Goal: Task Accomplishment & Management: Use online tool/utility

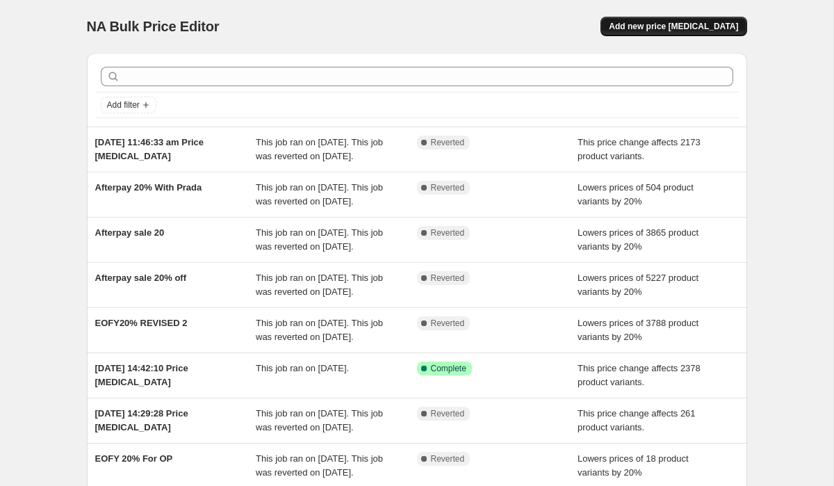
click at [677, 20] on button "Add new price [MEDICAL_DATA]" at bounding box center [674, 26] width 146 height 19
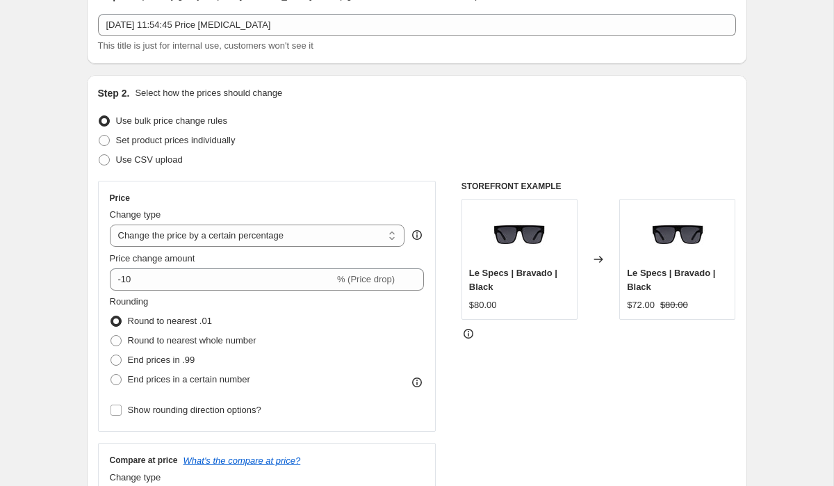
scroll to position [105, 0]
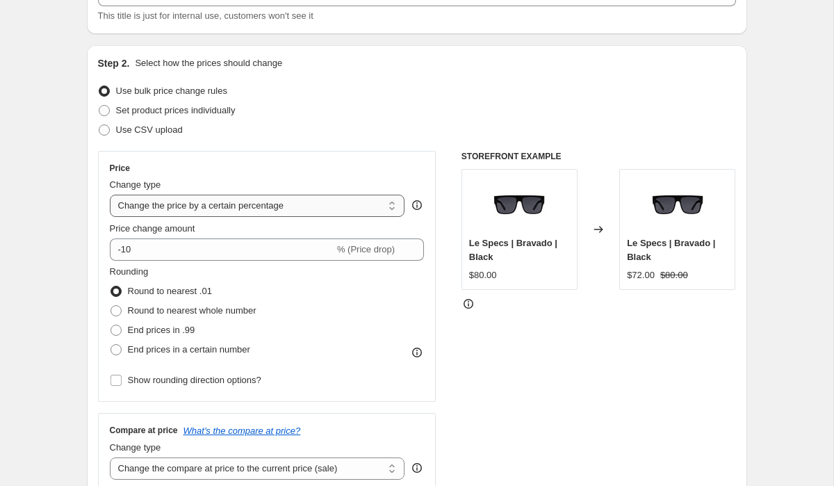
click at [296, 209] on select "Change the price to a certain amount Change the price by a certain amount Chang…" at bounding box center [257, 206] width 295 height 22
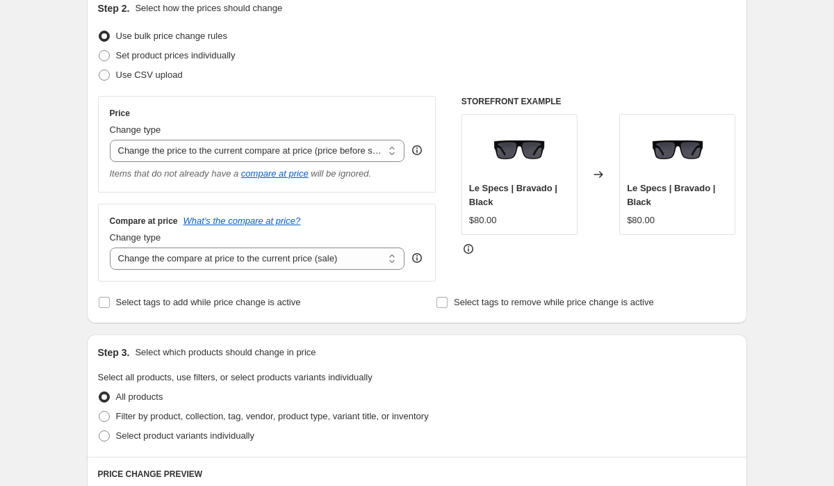
scroll to position [165, 0]
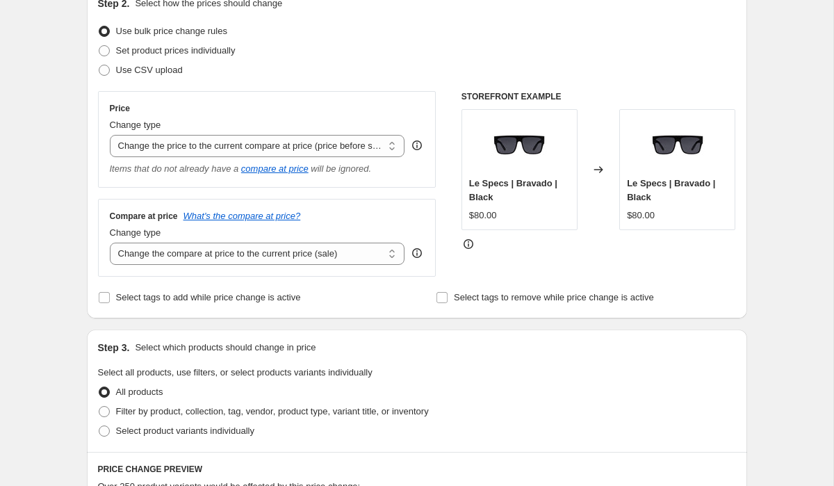
click at [418, 147] on icon at bounding box center [417, 145] width 14 height 14
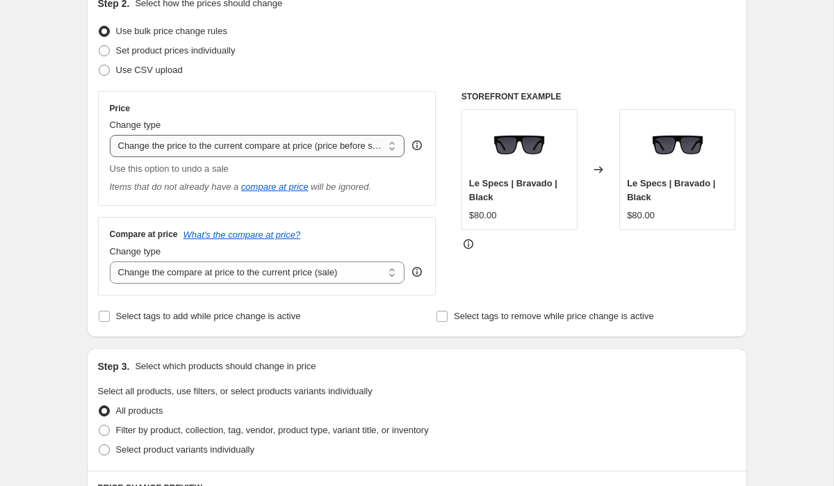
click at [373, 153] on select "Change the price to a certain amount Change the price by a certain amount Chang…" at bounding box center [257, 146] width 295 height 22
select select "pc"
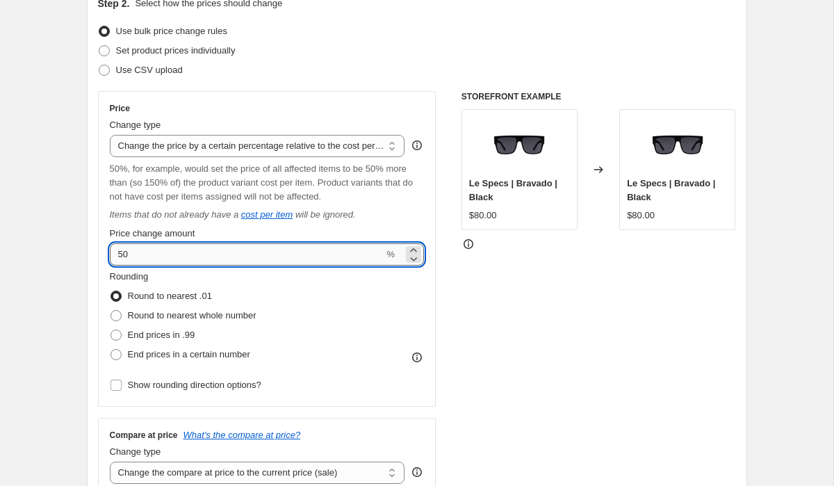
click at [121, 255] on input "50" at bounding box center [247, 254] width 275 height 22
type input "-20"
click at [465, 314] on div "STOREFRONT EXAMPLE Le Specs | Bravado | Black $80.00 Changed to Le Specs | Brav…" at bounding box center [599, 293] width 275 height 405
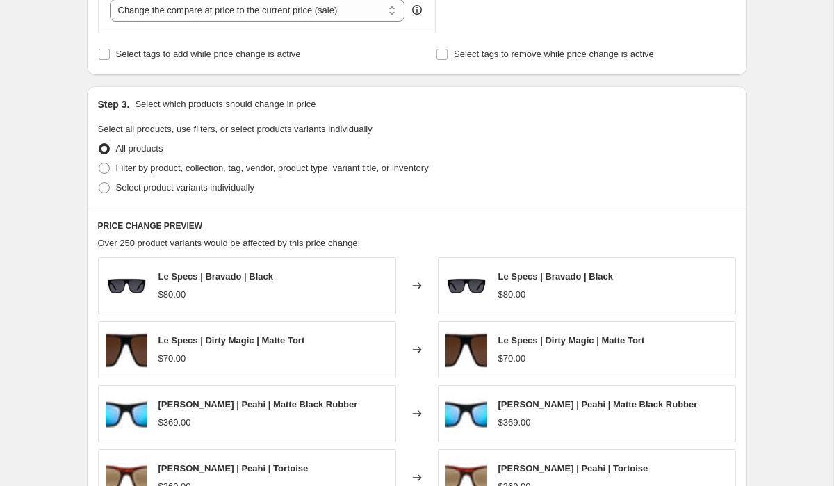
scroll to position [630, 0]
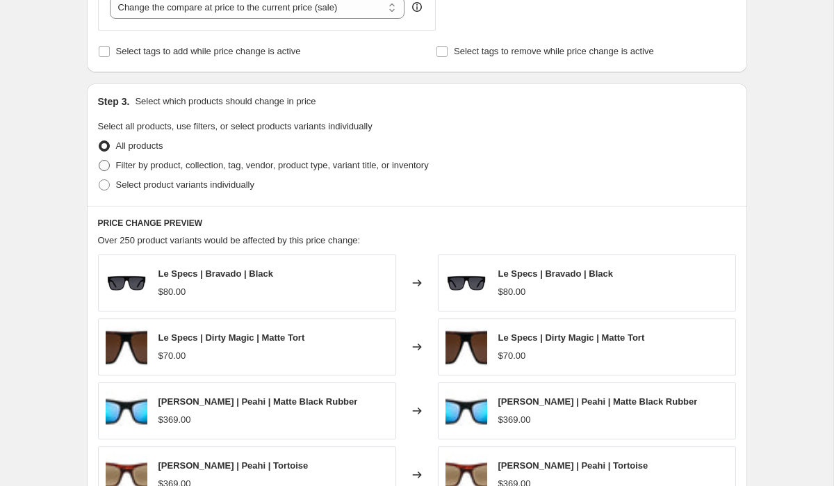
click at [110, 165] on label "Filter by product, collection, tag, vendor, product type, variant title, or inv…" at bounding box center [263, 165] width 331 height 19
click at [99, 161] on input "Filter by product, collection, tag, vendor, product type, variant title, or inv…" at bounding box center [99, 160] width 1 height 1
radio input "true"
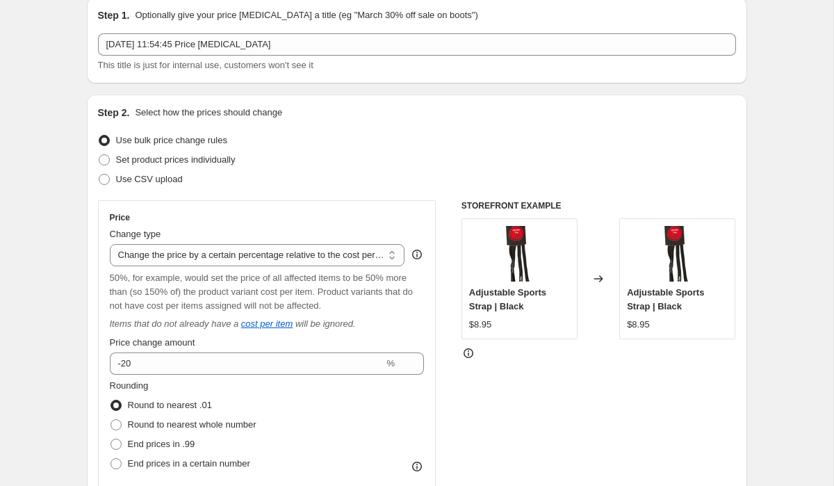
scroll to position [56, 0]
click at [252, 257] on select "Change the price to a certain amount Change the price by a certain amount Chang…" at bounding box center [257, 254] width 295 height 22
select select "ecap"
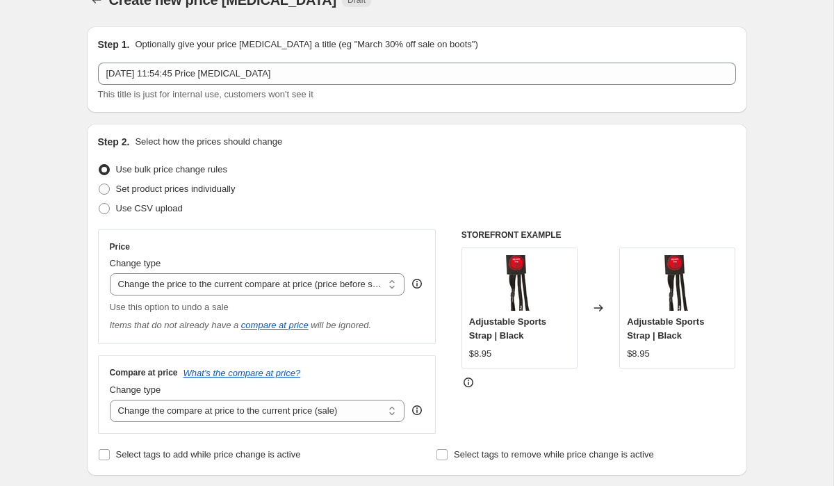
scroll to position [27, 0]
click at [185, 191] on span "Set product prices individually" at bounding box center [176, 188] width 120 height 10
click at [99, 184] on input "Set product prices individually" at bounding box center [99, 183] width 1 height 1
radio input "true"
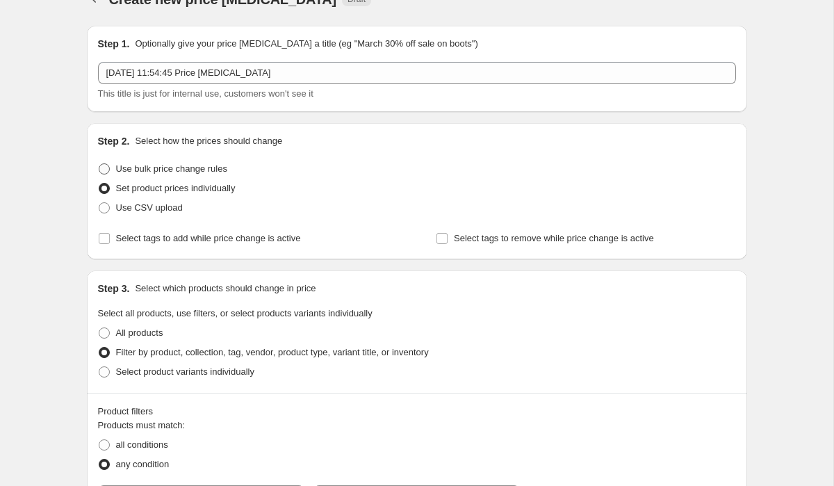
click at [164, 170] on span "Use bulk price change rules" at bounding box center [171, 168] width 111 height 10
click at [99, 164] on input "Use bulk price change rules" at bounding box center [99, 163] width 1 height 1
radio input "true"
select select "ecap"
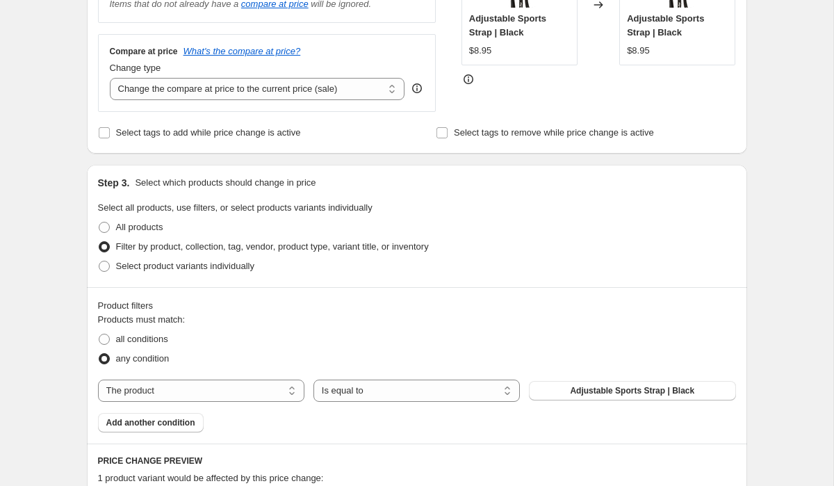
scroll to position [332, 0]
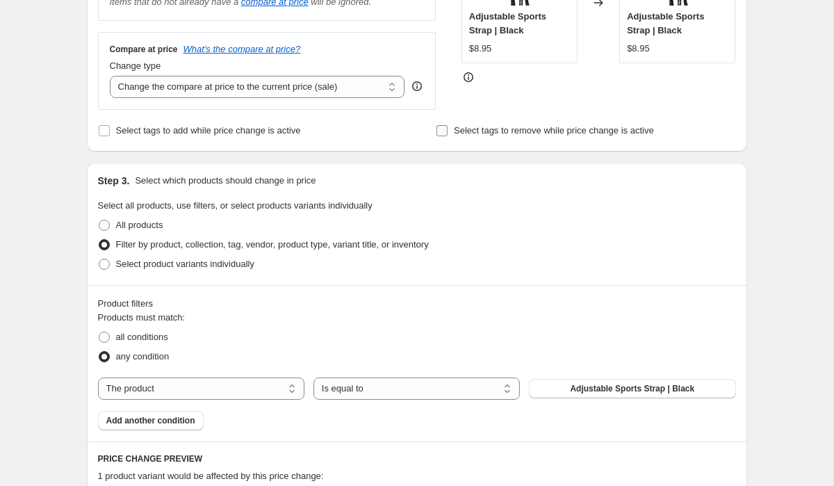
click at [444, 131] on input "Select tags to remove while price change is active" at bounding box center [442, 130] width 11 height 11
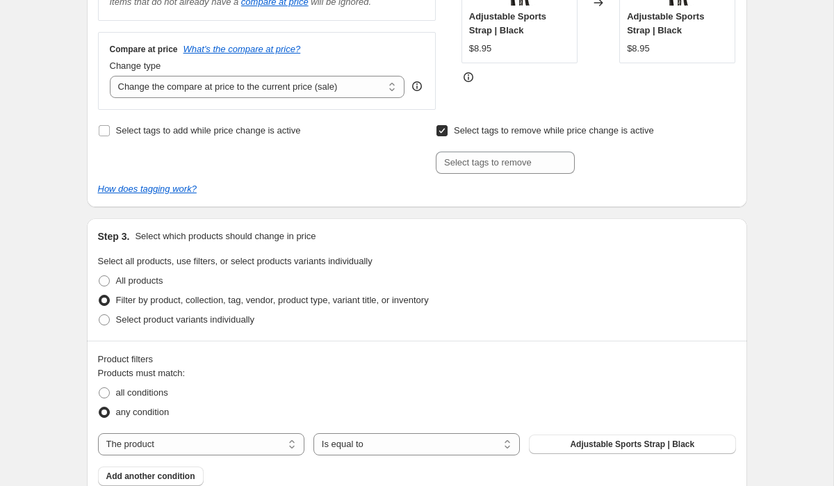
click at [444, 131] on input "Select tags to remove while price change is active" at bounding box center [442, 130] width 11 height 11
checkbox input "false"
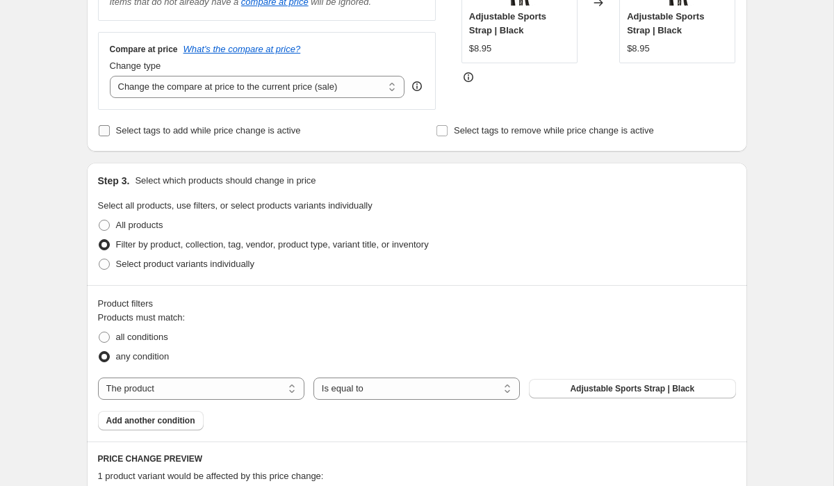
click at [202, 131] on span "Select tags to add while price change is active" at bounding box center [208, 130] width 185 height 10
click at [110, 131] on input "Select tags to add while price change is active" at bounding box center [104, 130] width 11 height 11
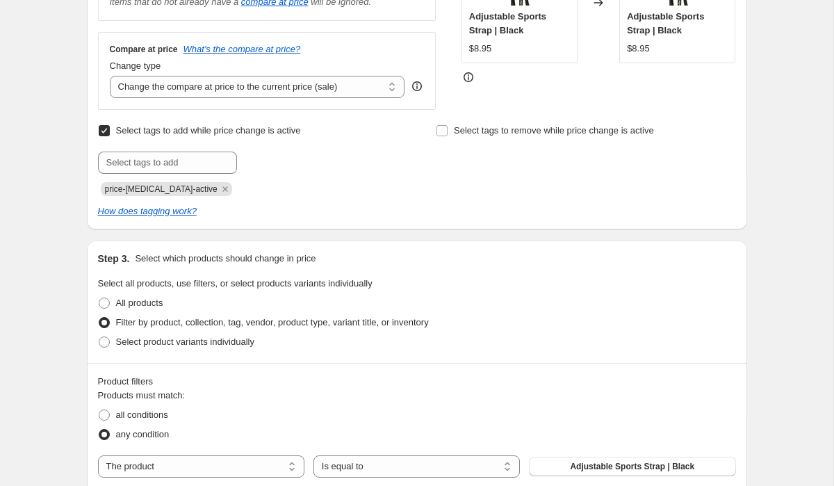
click at [202, 133] on span "Select tags to add while price change is active" at bounding box center [208, 130] width 185 height 10
click at [110, 133] on input "Select tags to add while price change is active" at bounding box center [104, 130] width 11 height 11
checkbox input "false"
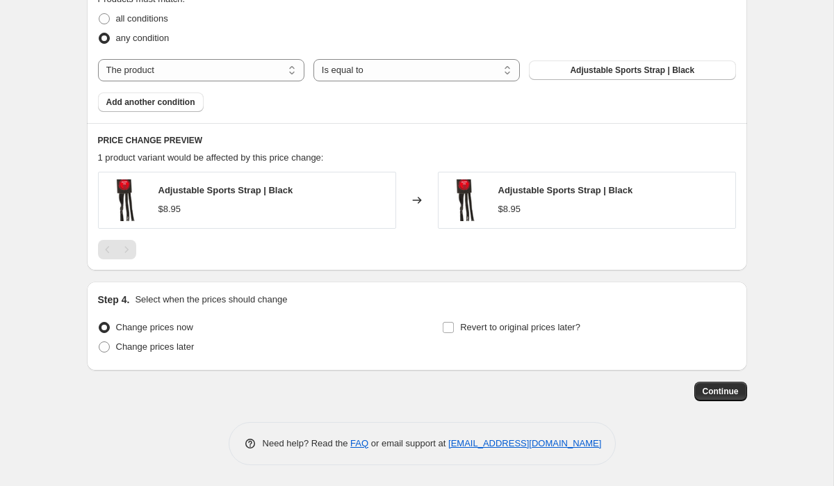
scroll to position [648, 0]
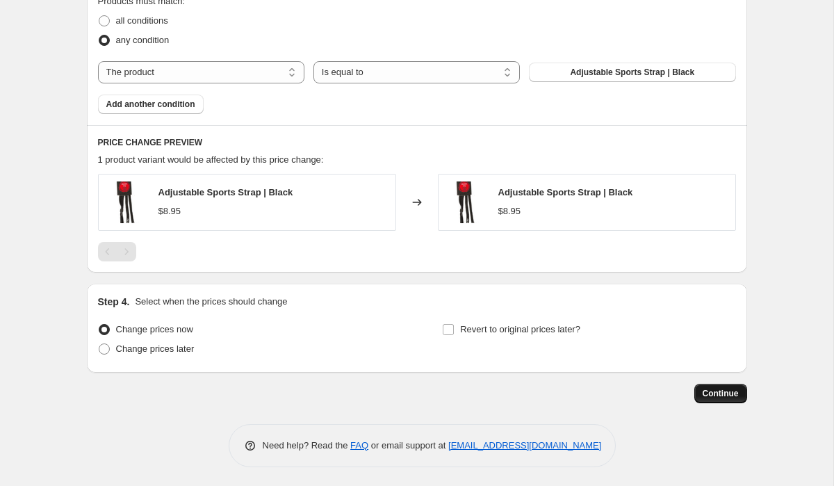
click at [703, 395] on span "Continue" at bounding box center [721, 393] width 36 height 11
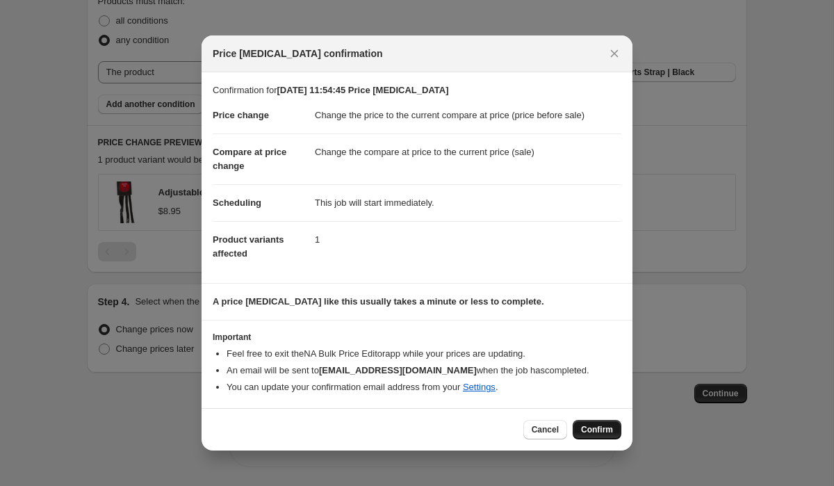
click at [585, 430] on span "Confirm" at bounding box center [597, 429] width 32 height 11
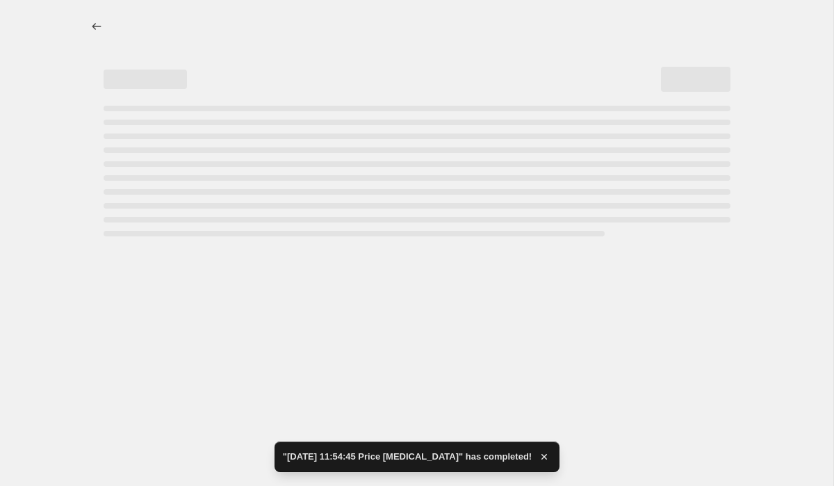
select select "ecap"
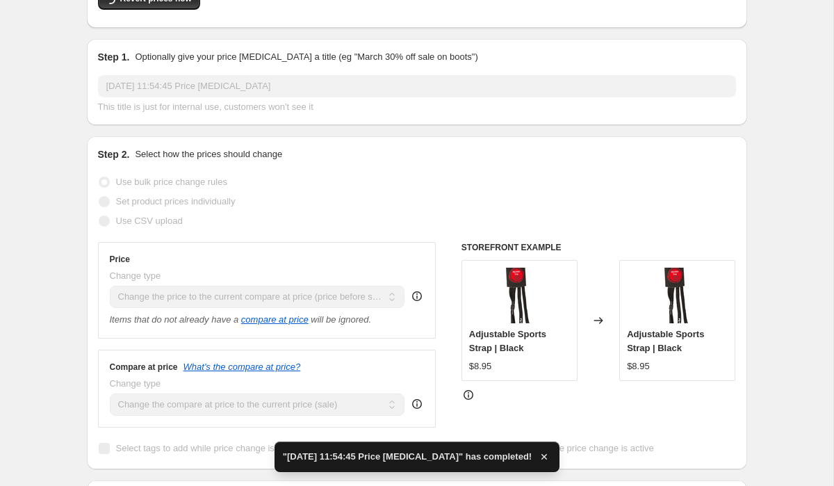
scroll to position [154, 0]
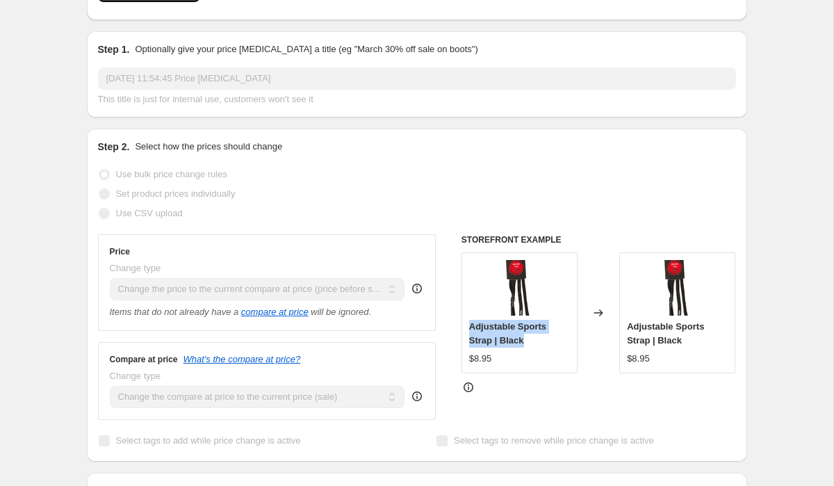
drag, startPoint x: 532, startPoint y: 339, endPoint x: 468, endPoint y: 325, distance: 65.5
click at [469, 325] on div "Adjustable Sports Strap | Black" at bounding box center [519, 334] width 101 height 28
copy span "Adjustable Sports Strap | Black"
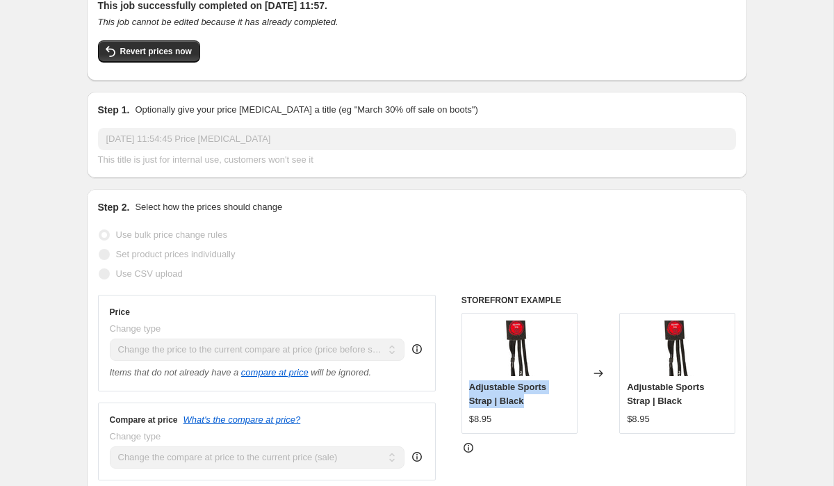
scroll to position [92, 0]
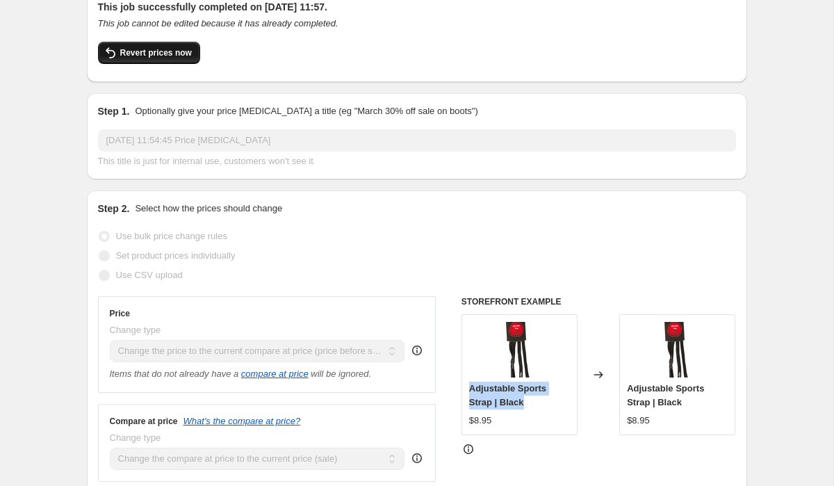
click at [130, 59] on button "Revert prices now" at bounding box center [149, 53] width 102 height 22
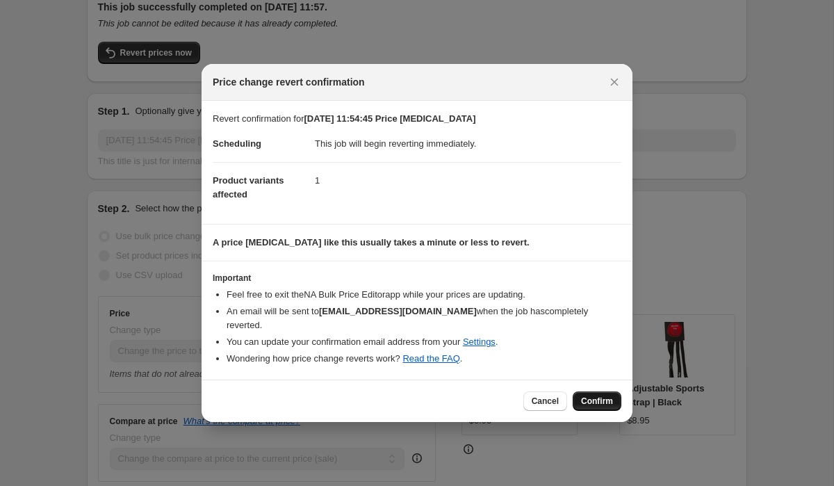
click at [603, 399] on span "Confirm" at bounding box center [597, 401] width 32 height 11
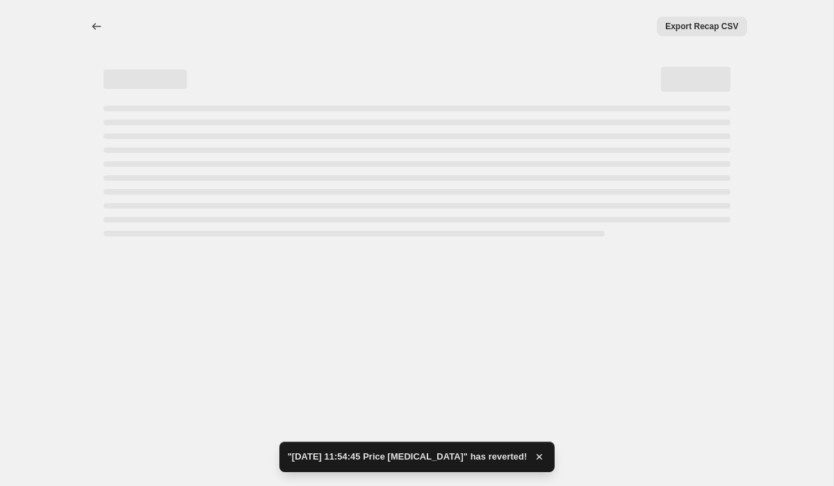
scroll to position [0, 0]
select select "ecap"
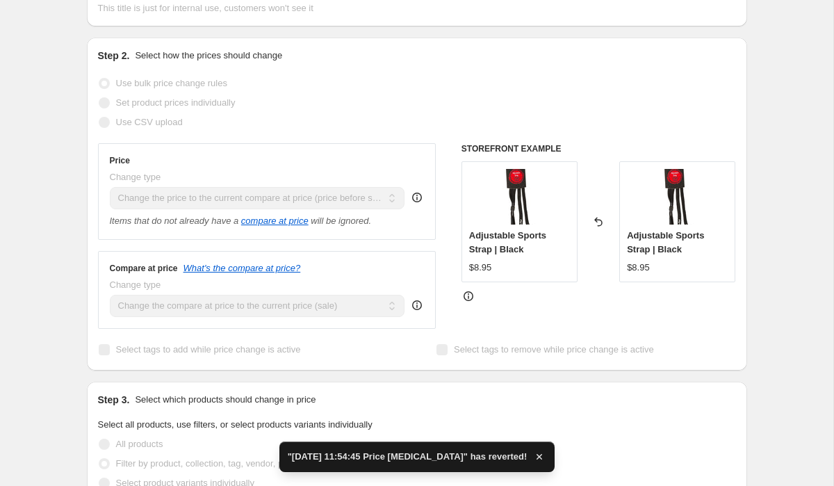
scroll to position [211, 0]
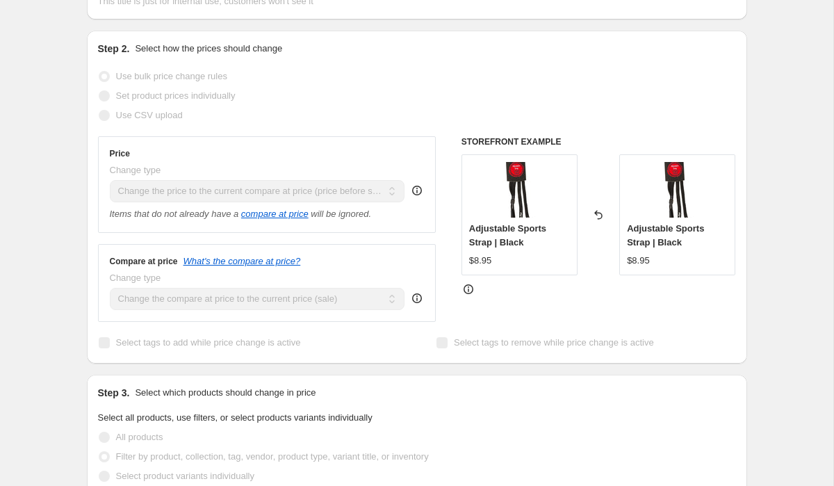
click at [416, 191] on icon at bounding box center [417, 191] width 14 height 14
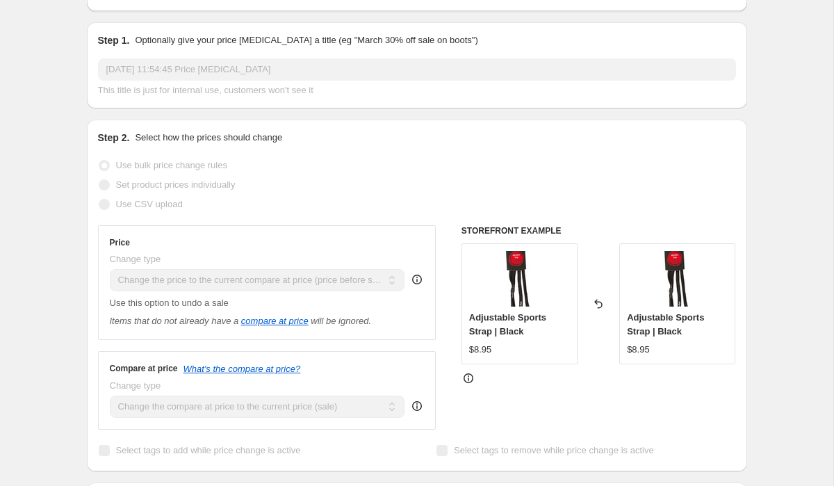
scroll to position [0, 0]
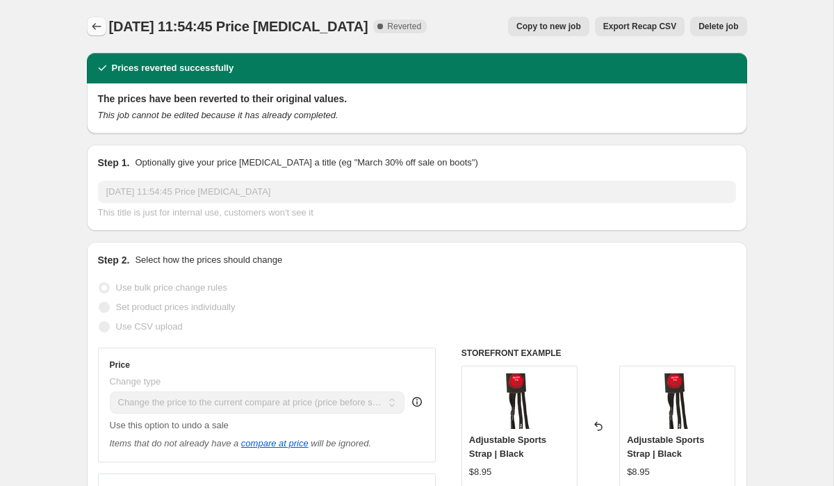
click at [92, 30] on icon "Price change jobs" at bounding box center [97, 26] width 14 height 14
